Goal: Task Accomplishment & Management: Use online tool/utility

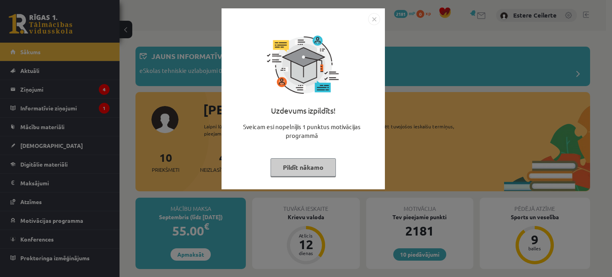
click at [377, 25] on img "Close" at bounding box center [374, 19] width 12 height 12
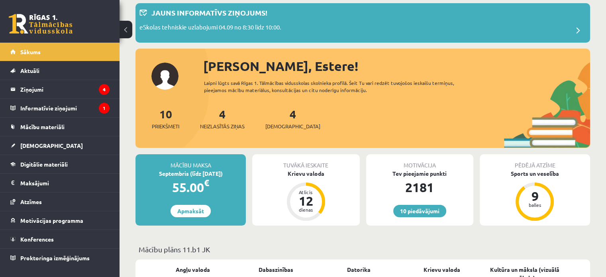
scroll to position [80, 0]
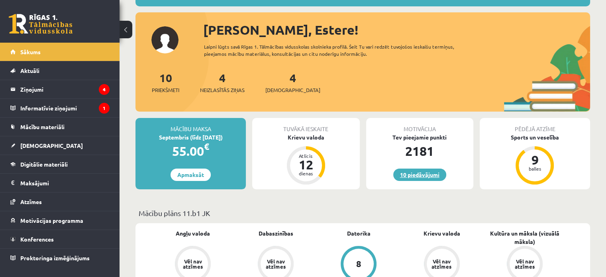
click at [422, 177] on link "10 piedāvājumi" at bounding box center [419, 174] width 53 height 12
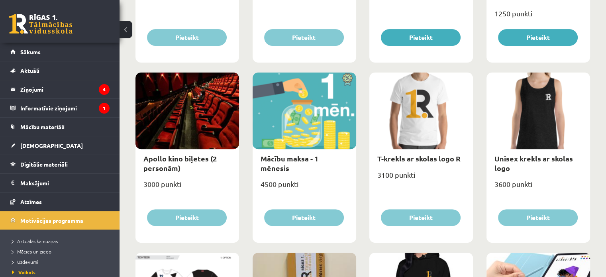
scroll to position [319, 0]
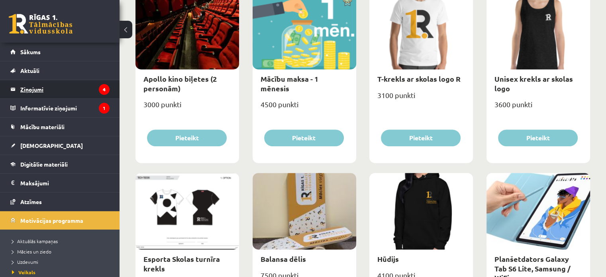
click at [39, 90] on legend "Ziņojumi 4" at bounding box center [64, 89] width 89 height 18
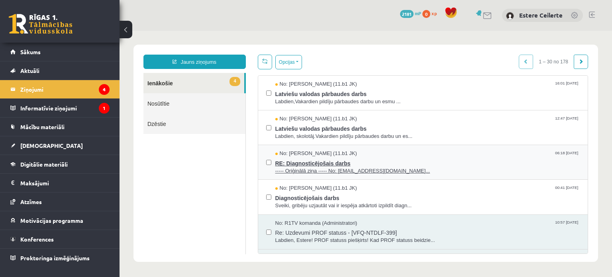
click at [358, 162] on span "RE: Diagnosticējošais darbs" at bounding box center [427, 162] width 305 height 10
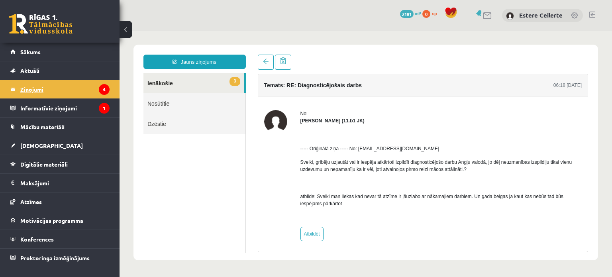
click at [40, 86] on legend "Ziņojumi 4" at bounding box center [64, 89] width 89 height 18
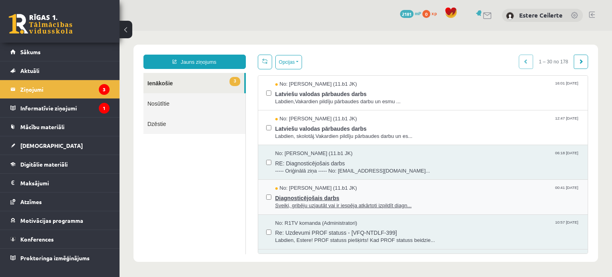
click at [380, 194] on span "Diagnosticējošais darbs" at bounding box center [427, 197] width 305 height 10
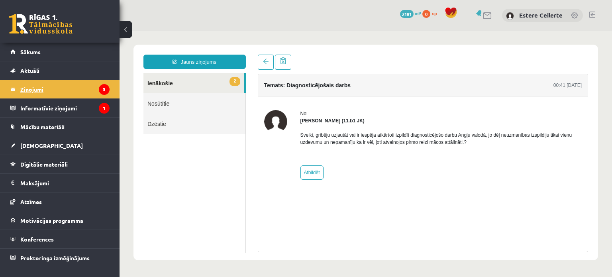
click at [94, 90] on legend "Ziņojumi 3" at bounding box center [64, 89] width 89 height 18
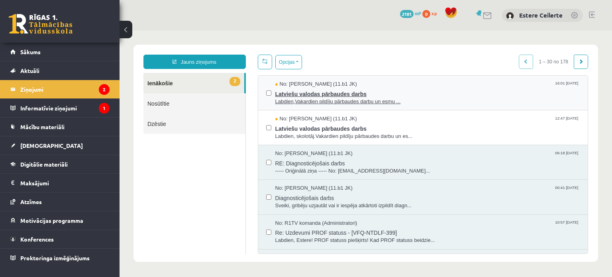
click at [298, 89] on span "Latviešu valodas pārbaudes darbs" at bounding box center [427, 93] width 305 height 10
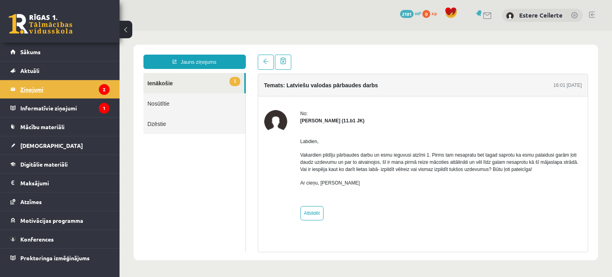
click at [83, 85] on legend "Ziņojumi 2" at bounding box center [64, 89] width 89 height 18
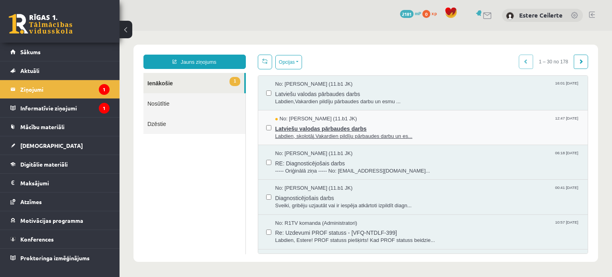
click at [307, 130] on span "Latviešu valodas pārbaudes darbs" at bounding box center [427, 128] width 305 height 10
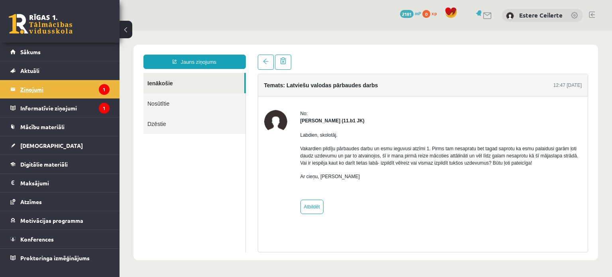
click at [51, 90] on legend "Ziņojumi 1" at bounding box center [64, 89] width 89 height 18
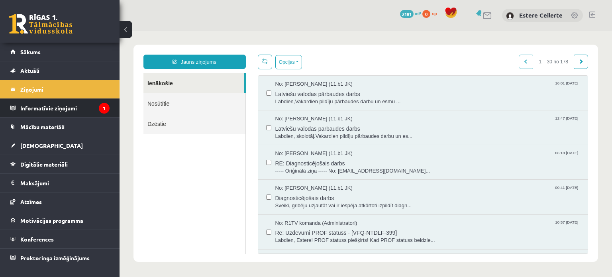
click at [35, 115] on legend "Informatīvie ziņojumi 1" at bounding box center [64, 108] width 89 height 18
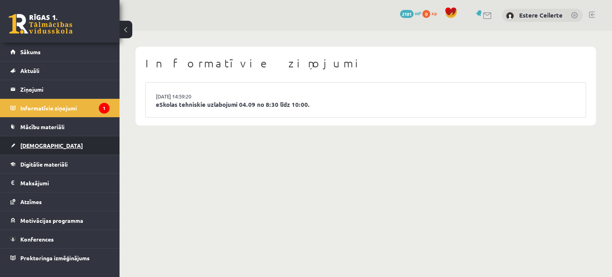
click at [33, 146] on span "[DEMOGRAPHIC_DATA]" at bounding box center [51, 145] width 63 height 7
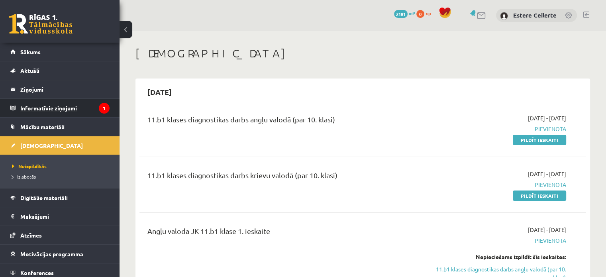
click at [91, 106] on legend "Informatīvie ziņojumi 1" at bounding box center [64, 108] width 89 height 18
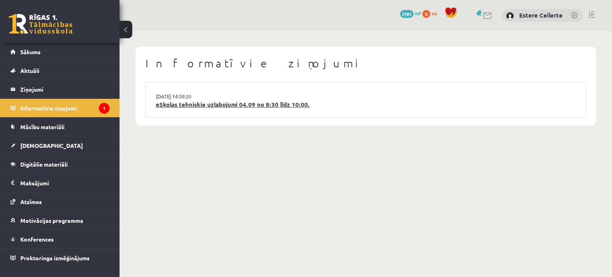
click at [209, 107] on link "eSkolas tehniskie uzlabojumi 04.09 no 8:30 līdz 10:00." at bounding box center [366, 104] width 420 height 9
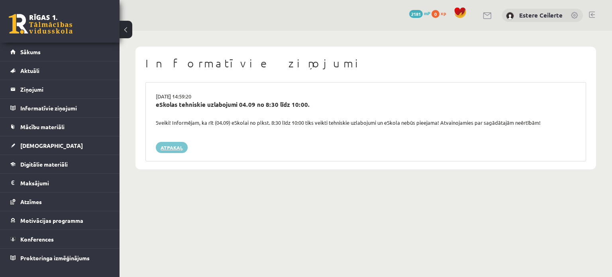
click at [176, 148] on link "Atpakaļ" at bounding box center [172, 147] width 32 height 11
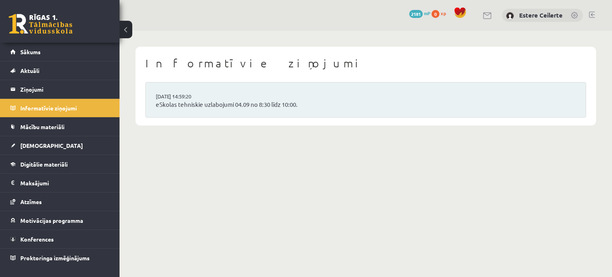
click at [56, 161] on span "Digitālie materiāli" at bounding box center [43, 164] width 47 height 7
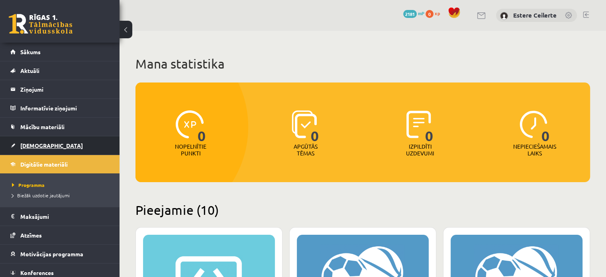
click at [29, 147] on span "[DEMOGRAPHIC_DATA]" at bounding box center [51, 145] width 63 height 7
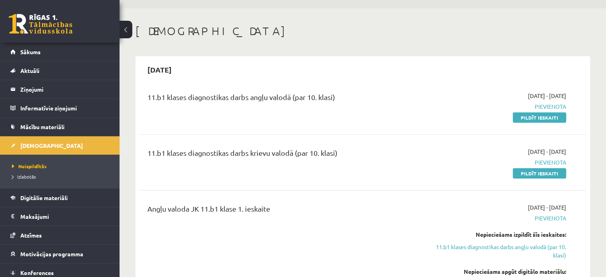
scroll to position [40, 0]
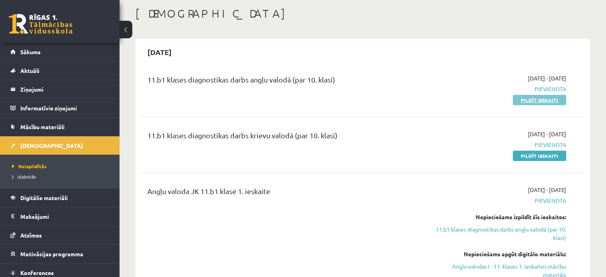
click at [524, 100] on link "Pildīt ieskaiti" at bounding box center [539, 100] width 53 height 10
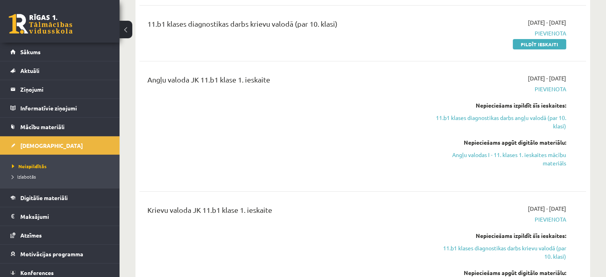
scroll to position [0, 0]
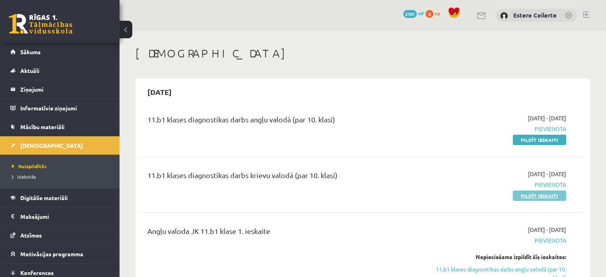
click at [535, 194] on link "Pildīt ieskaiti" at bounding box center [539, 195] width 53 height 10
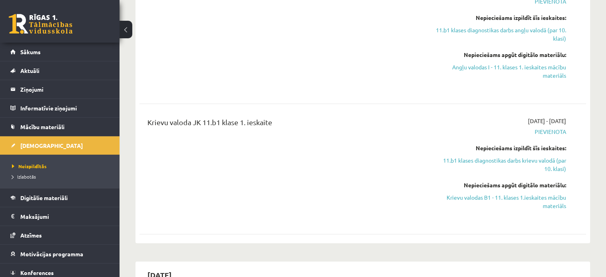
scroll to position [80, 0]
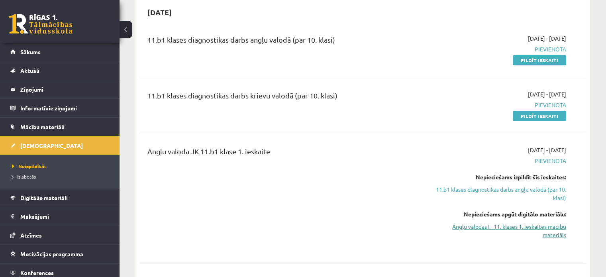
click at [539, 229] on link "Angļu valodas I - 11. klases 1. ieskaites mācību materiāls" at bounding box center [500, 230] width 131 height 17
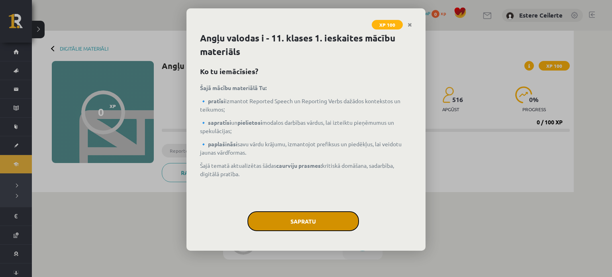
click at [290, 217] on button "Sapratu" at bounding box center [303, 221] width 112 height 20
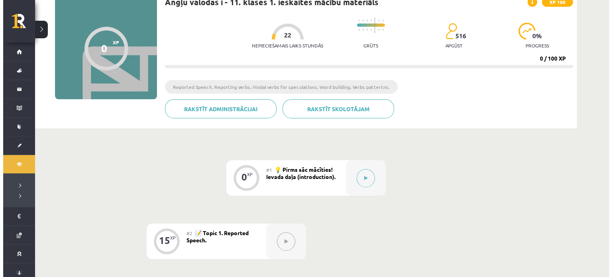
scroll to position [80, 0]
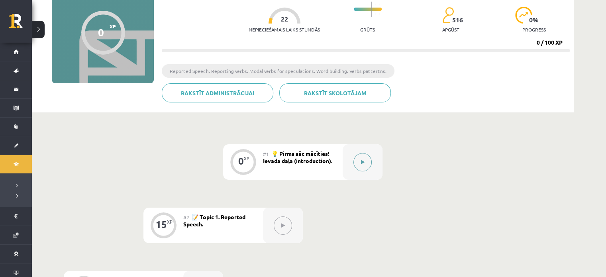
click at [358, 160] on button at bounding box center [362, 162] width 18 height 18
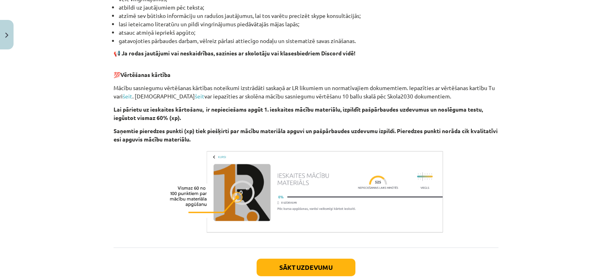
scroll to position [560, 0]
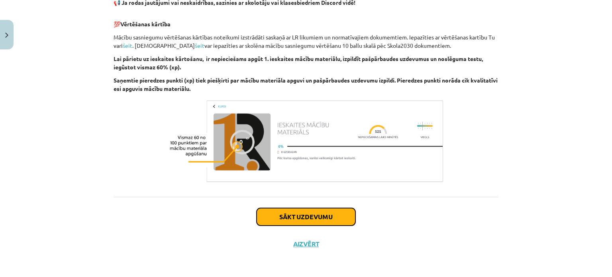
click at [278, 218] on button "Sākt uzdevumu" at bounding box center [306, 217] width 99 height 18
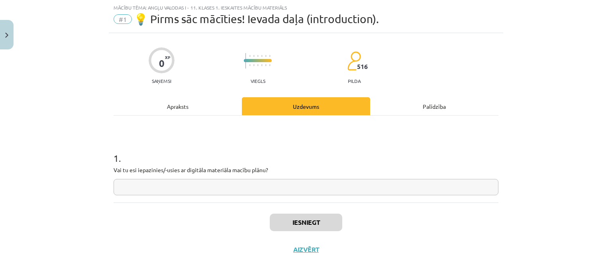
click at [135, 183] on input "text" at bounding box center [306, 187] width 385 height 16
type input "***"
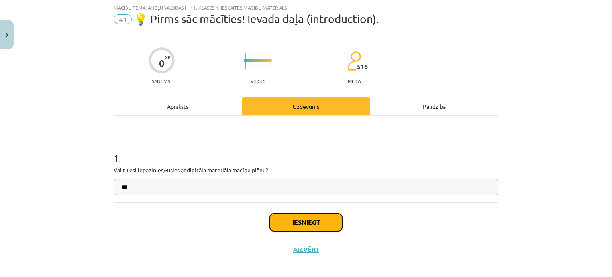
click at [287, 216] on button "Iesniegt" at bounding box center [306, 222] width 72 height 18
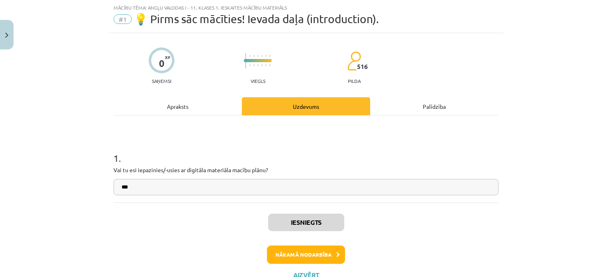
click at [148, 176] on div "1 . Vai tu esi iepazinies/-usies ar digitāla materiāla macību plānu? ***" at bounding box center [306, 167] width 385 height 57
click at [109, 98] on div "0 XP Saņemsi Viegls 516 pilda Apraksts Uzdevums Palīdzība 1 . Vai tu esi iepazi…" at bounding box center [306, 160] width 394 height 255
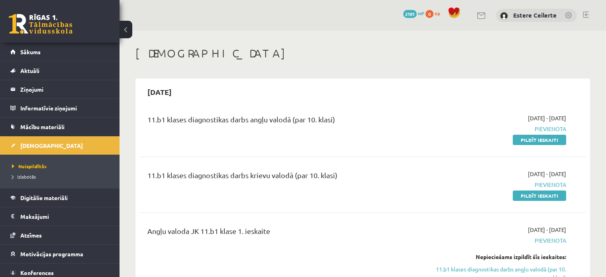
scroll to position [80, 0]
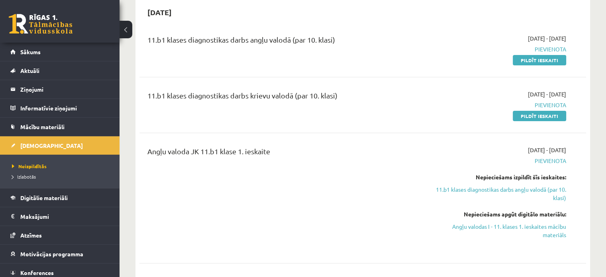
drag, startPoint x: 551, startPoint y: 224, endPoint x: 340, endPoint y: 30, distance: 286.7
click at [551, 224] on link "Angļu valodas I - 11. klases 1. ieskaites mācību materiāls" at bounding box center [500, 230] width 131 height 17
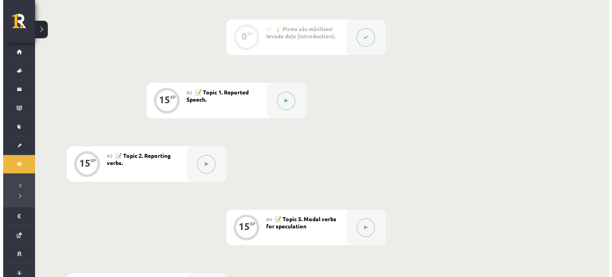
scroll to position [239, 0]
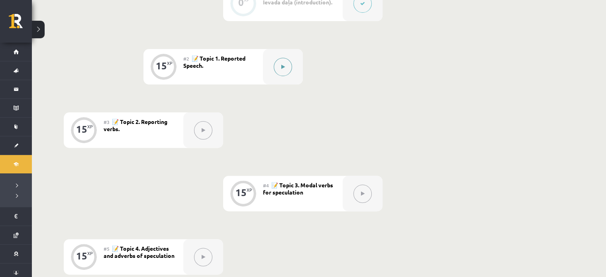
click at [284, 65] on icon at bounding box center [283, 67] width 4 height 5
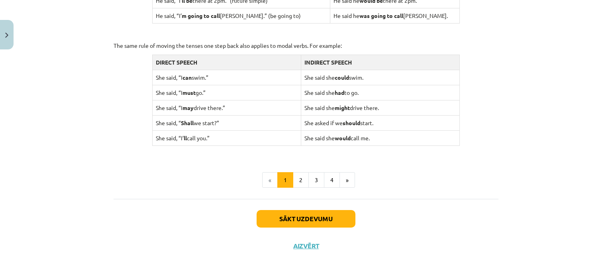
scroll to position [798, 0]
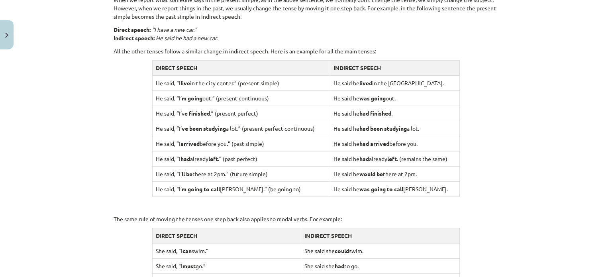
scroll to position [559, 0]
